Goal: Obtain resource: Download file/media

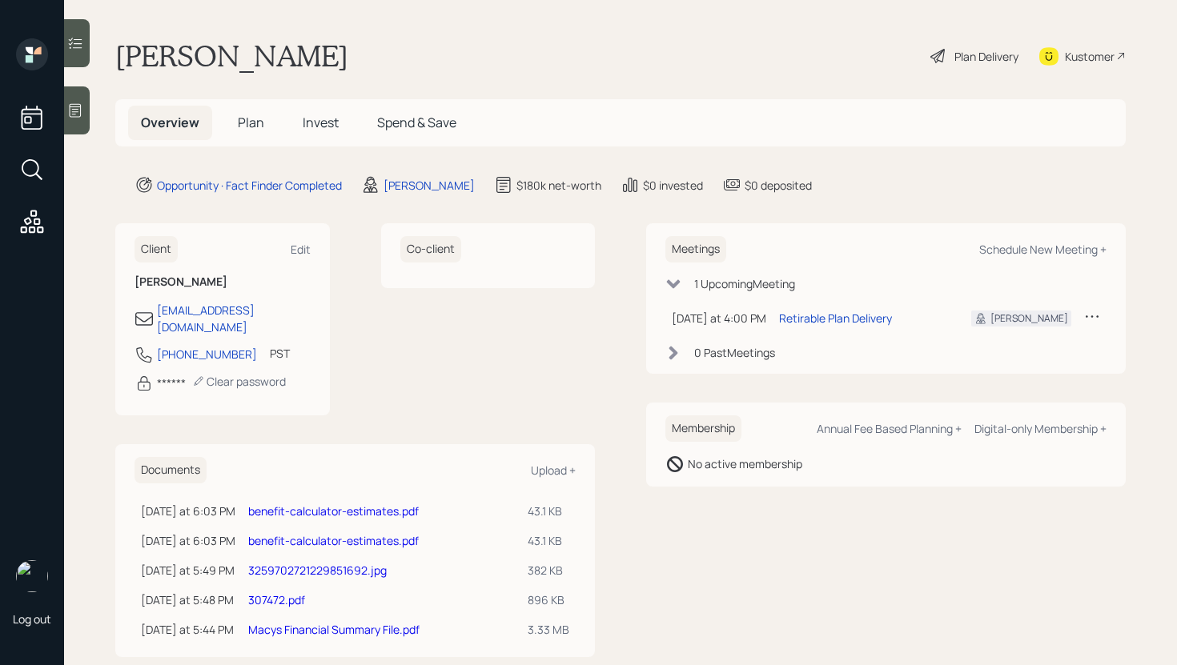
click at [363, 504] on link "benefit-calculator-estimates.pdf" at bounding box center [333, 511] width 171 height 15
click at [319, 533] on link "benefit-calculator-estimates.pdf" at bounding box center [333, 540] width 171 height 15
click at [323, 563] on link "3259702721229851692.jpg" at bounding box center [317, 570] width 138 height 15
click at [350, 563] on link "3259702721229851692.jpg" at bounding box center [317, 570] width 138 height 15
click at [292, 592] on link "307472.pdf" at bounding box center [276, 599] width 57 height 15
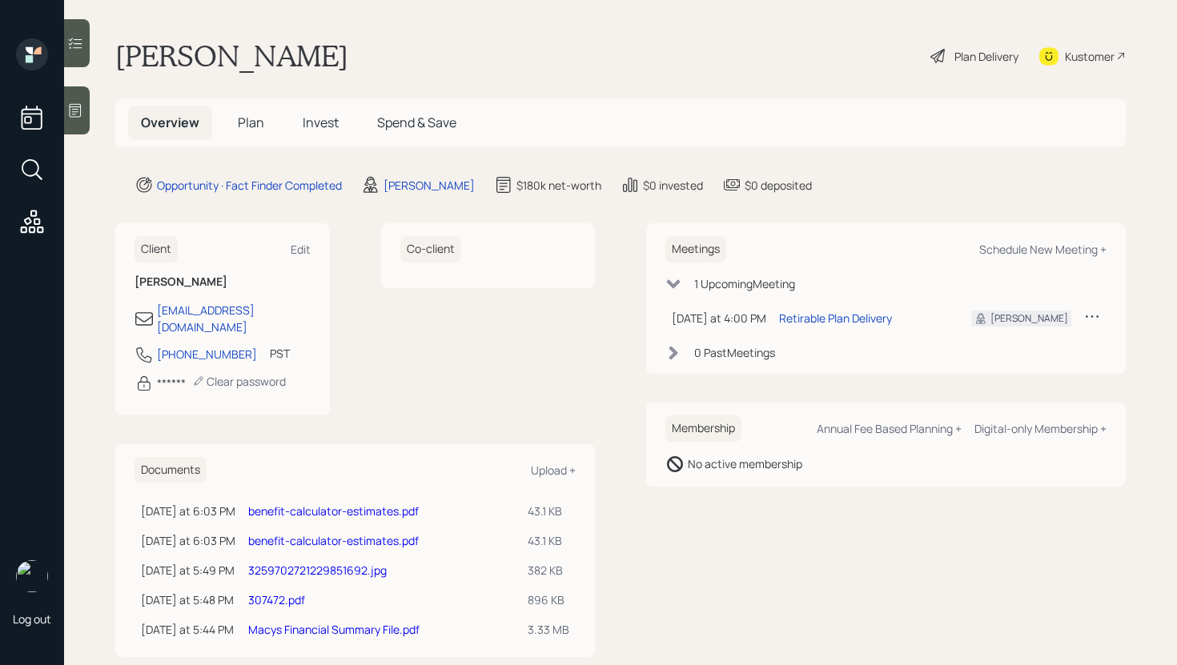
click at [298, 592] on link "307472.pdf" at bounding box center [276, 599] width 57 height 15
click at [311, 622] on link "Macys Financial Summary File.pdf" at bounding box center [333, 629] width 171 height 15
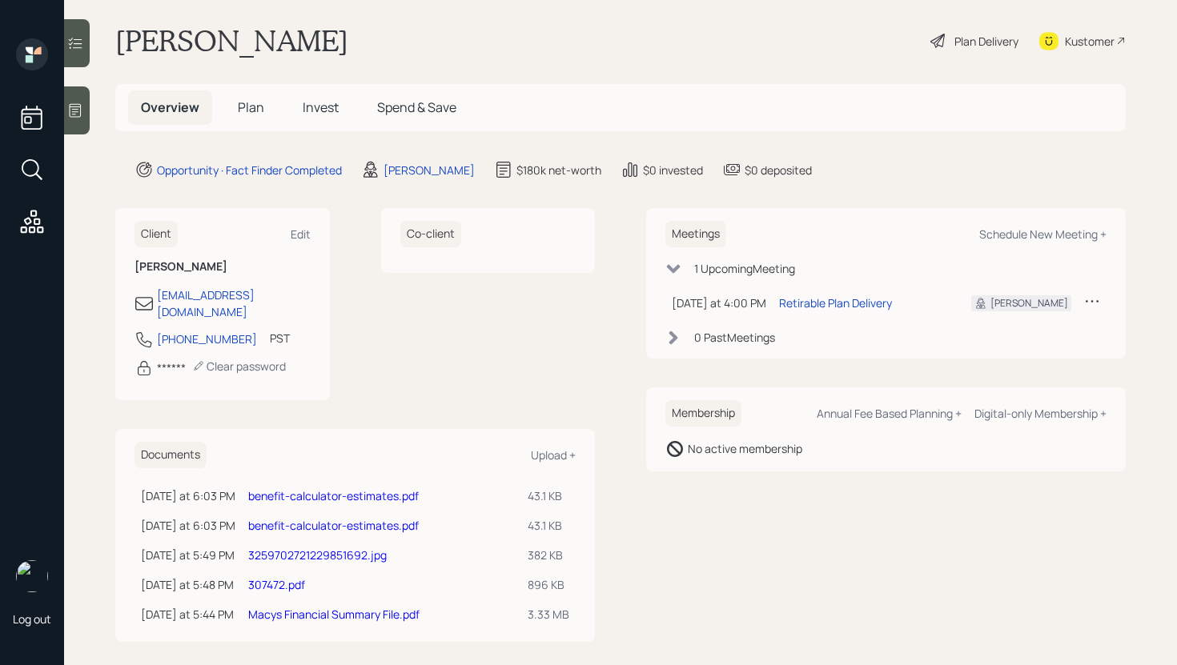
click at [80, 107] on icon at bounding box center [75, 110] width 16 height 16
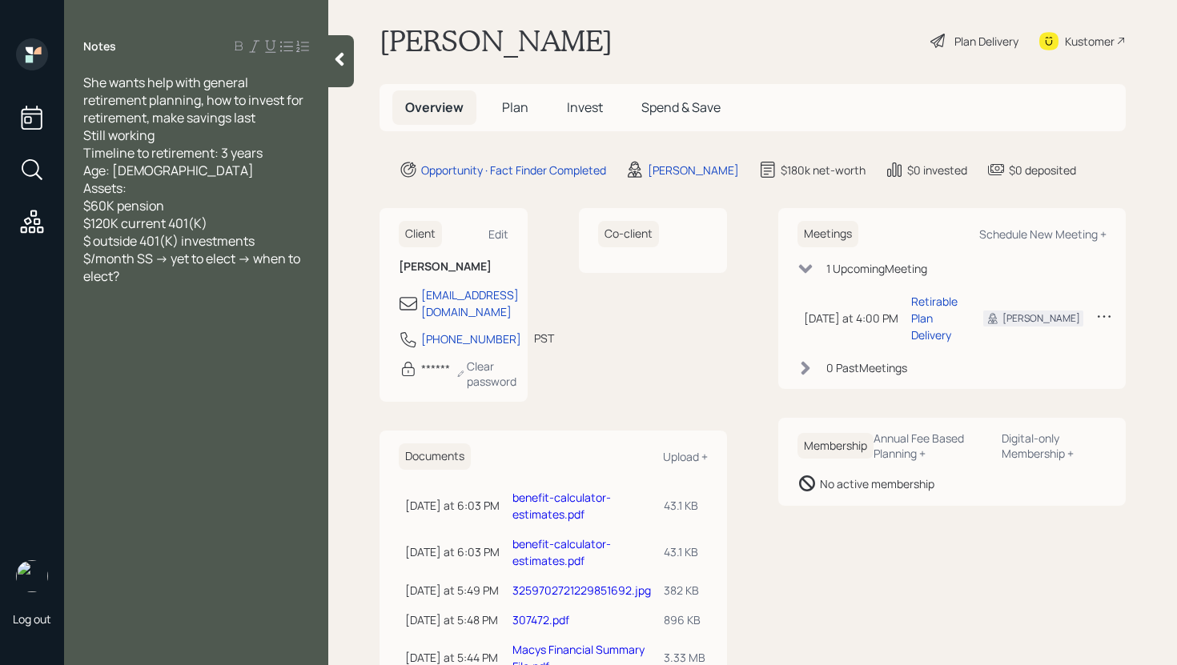
click at [329, 66] on div at bounding box center [341, 61] width 26 height 52
